Goal: Information Seeking & Learning: Learn about a topic

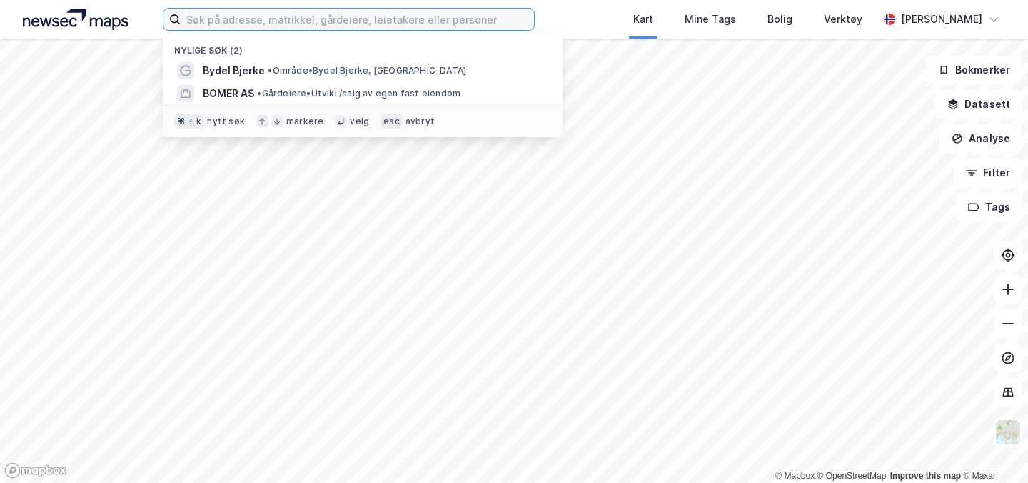
click at [225, 29] on input at bounding box center [357, 19] width 353 height 21
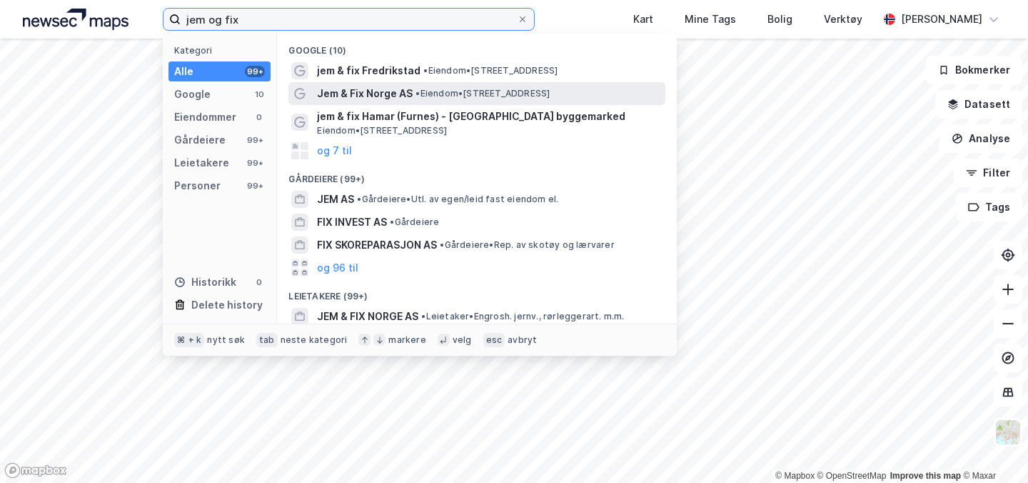
type input "jem og fix"
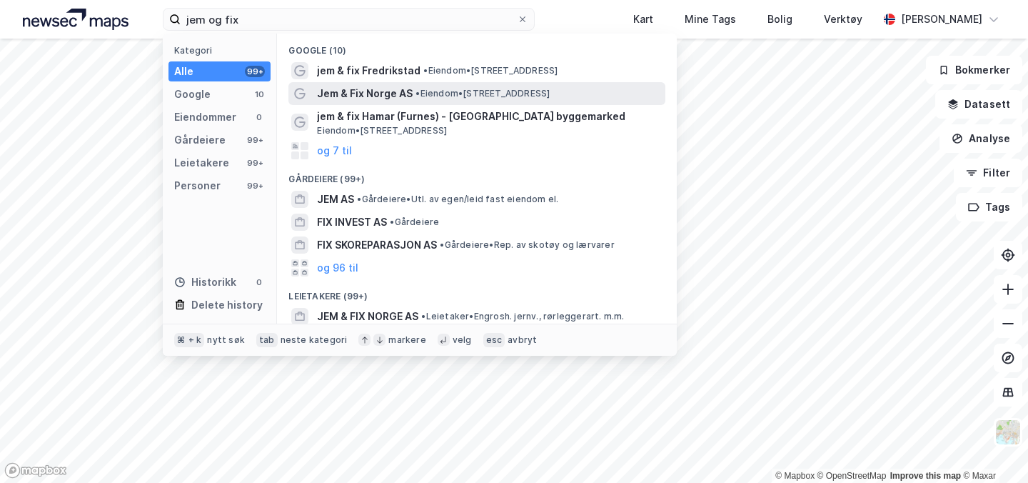
click at [356, 91] on span "Jem & Fix Norge AS" at bounding box center [365, 93] width 96 height 17
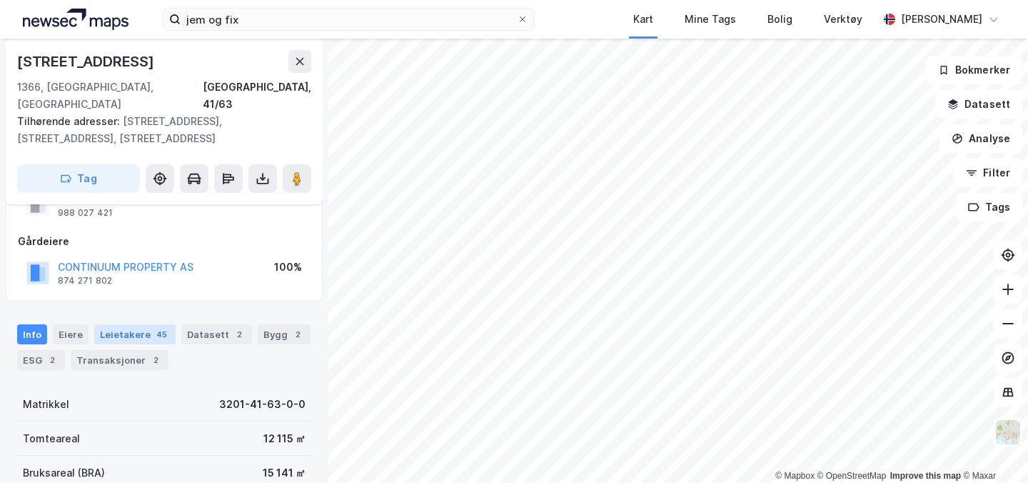
scroll to position [68, 0]
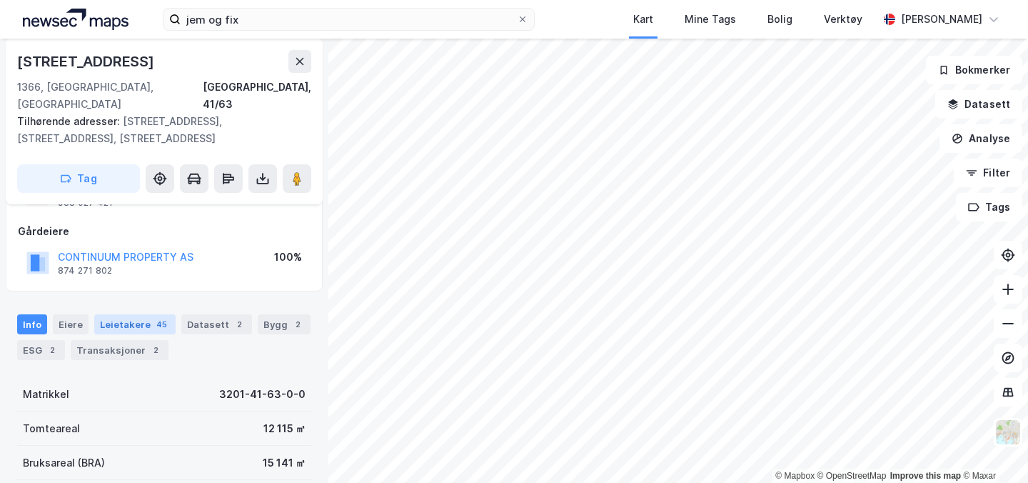
click at [127, 314] on div "Leietakere 45" at bounding box center [134, 324] width 81 height 20
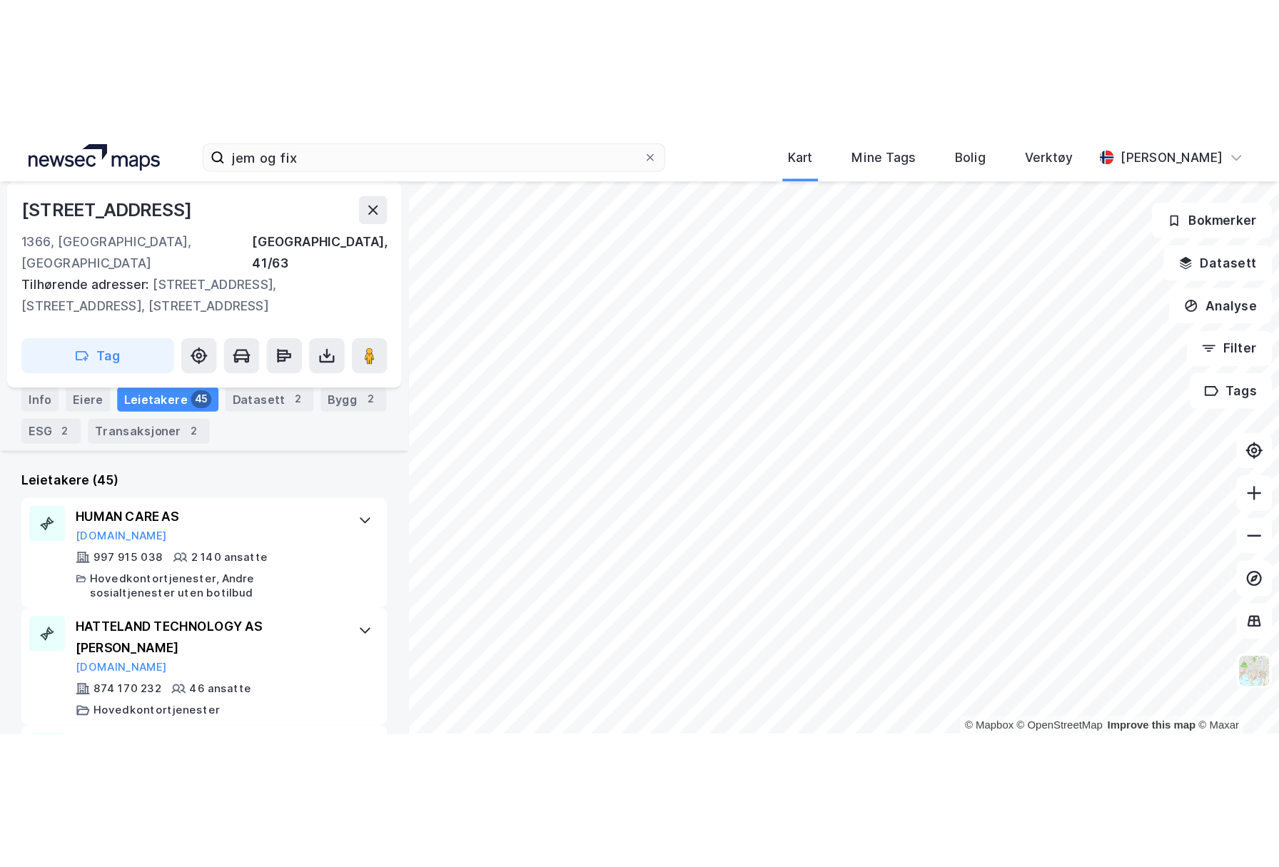
scroll to position [417, 0]
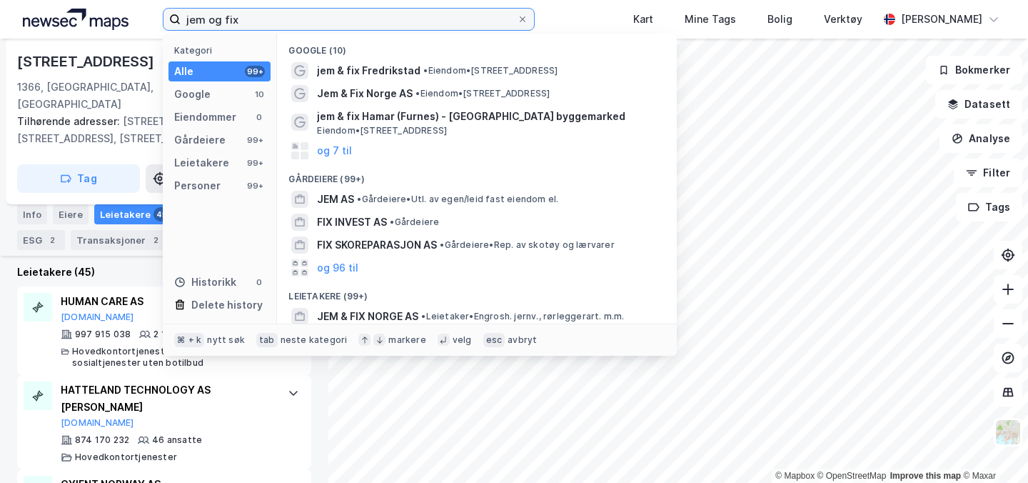
click at [272, 21] on input "jem og fix" at bounding box center [349, 19] width 336 height 21
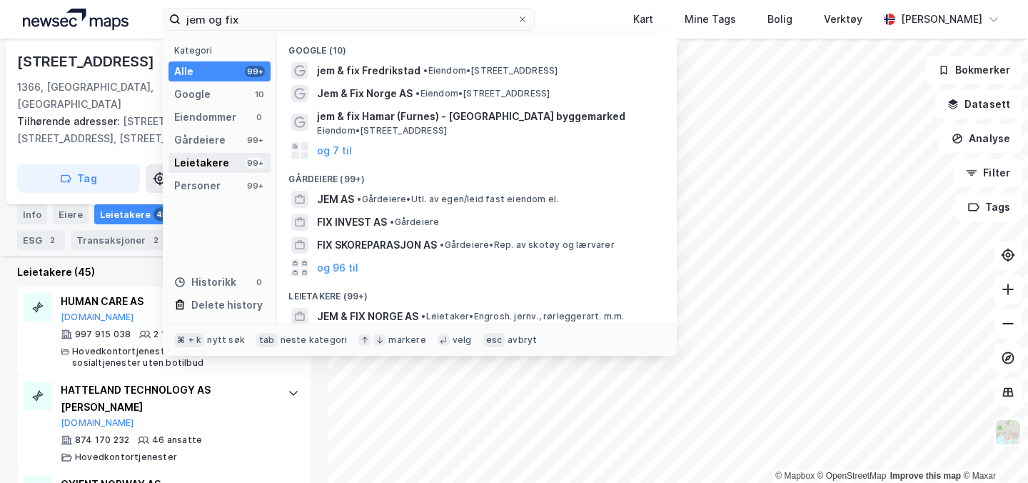
click at [200, 163] on div "Leietakere" at bounding box center [201, 162] width 55 height 17
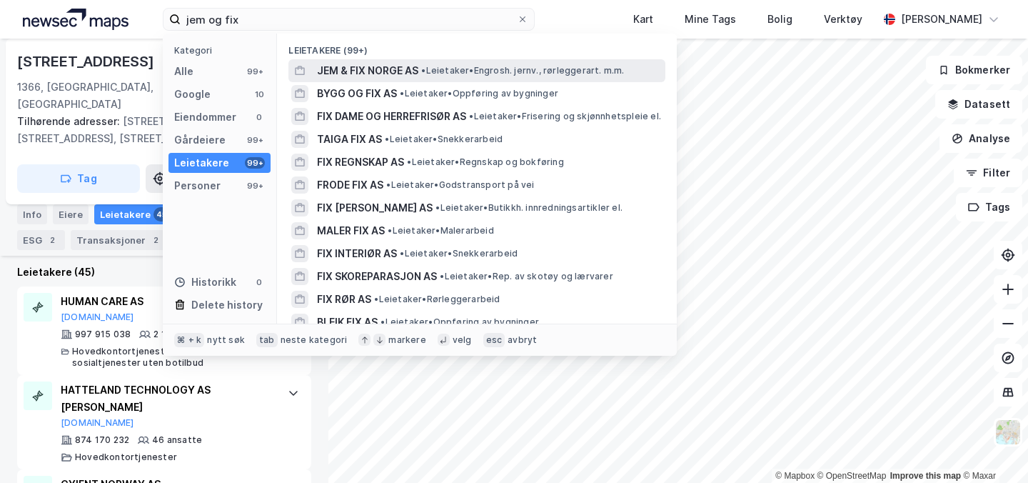
click at [361, 69] on span "JEM & FIX NORGE AS" at bounding box center [367, 70] width 101 height 17
